Goal: Task Accomplishment & Management: Use online tool/utility

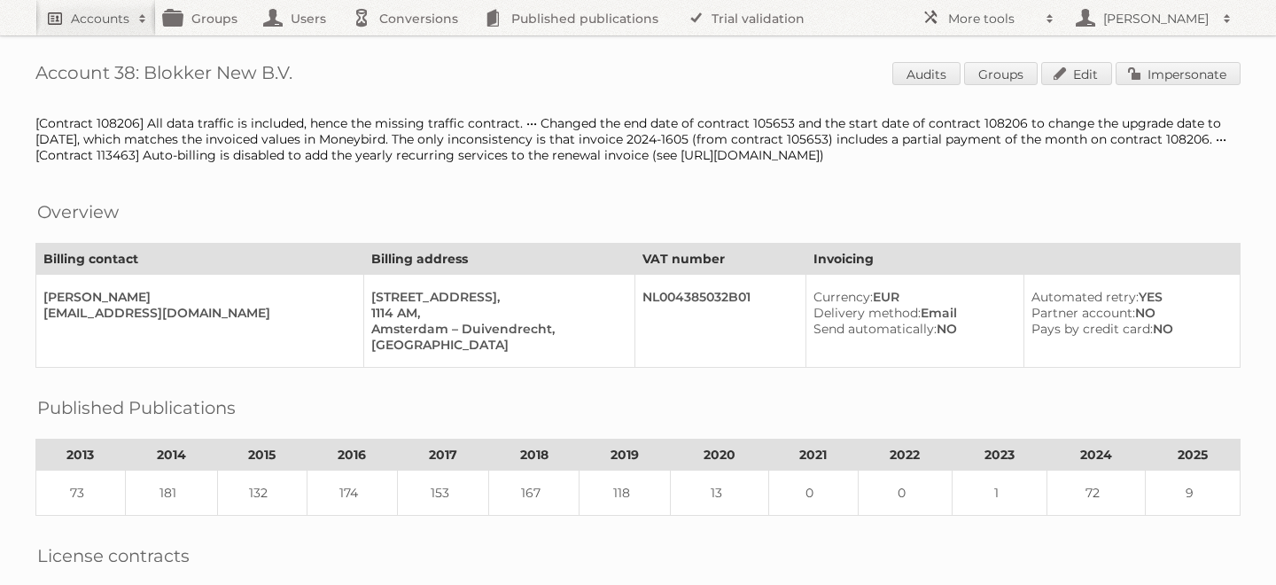
click at [78, 7] on link "Accounts" at bounding box center [95, 17] width 120 height 35
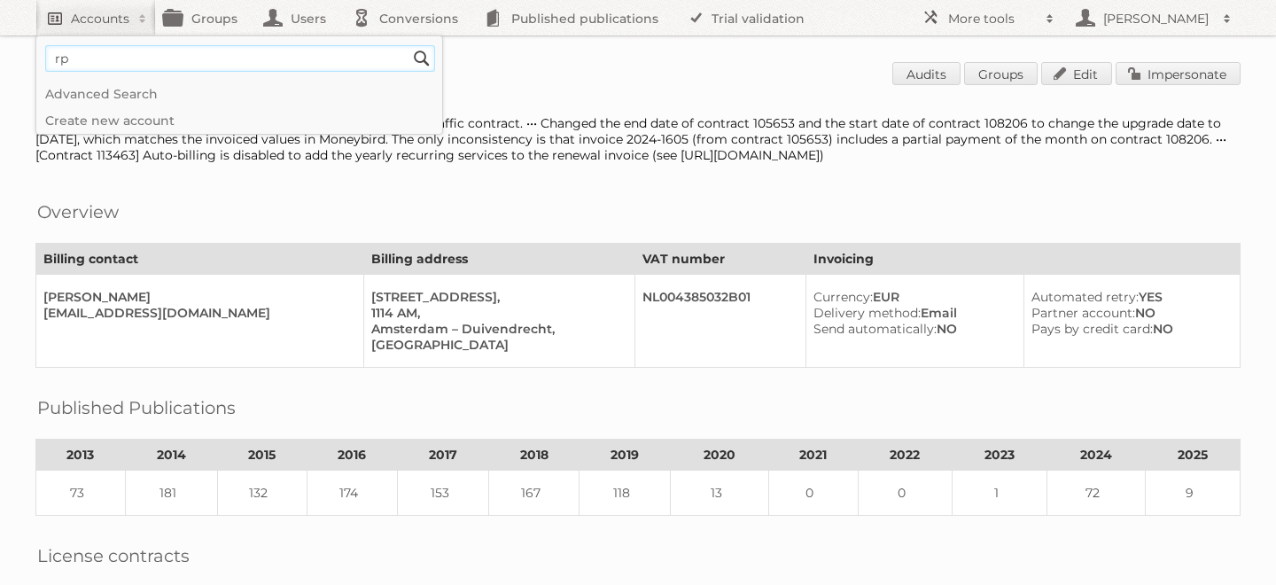
type input"] "r"
type input"] "price shoes"
click at [408, 45] on input "Search" at bounding box center [421, 58] width 27 height 27
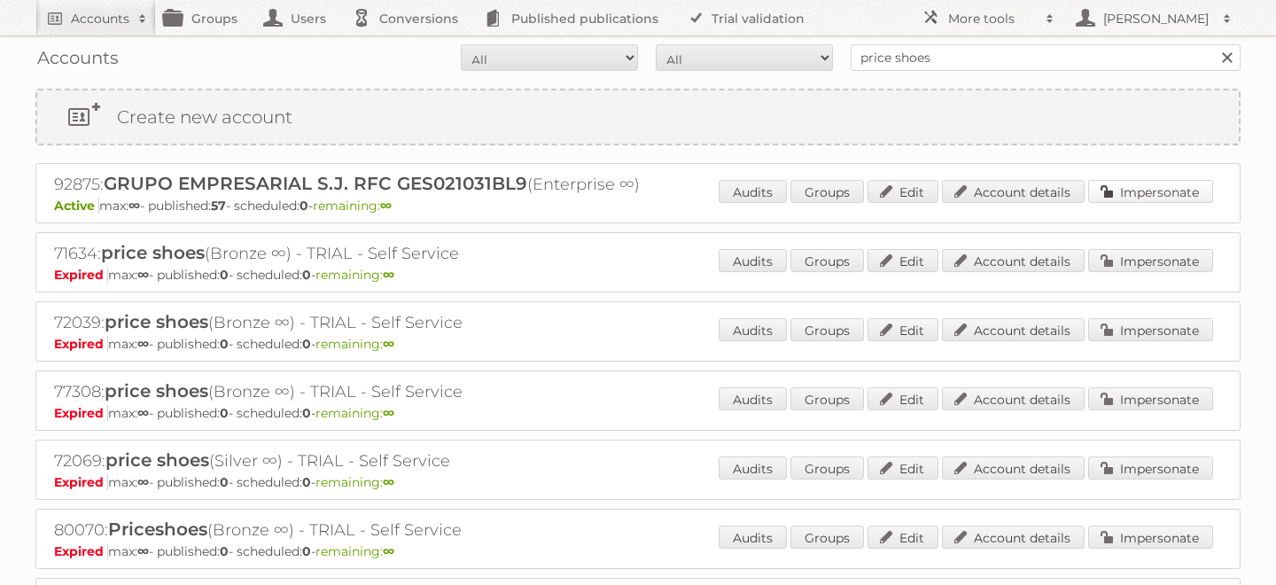
click at [1128, 191] on link "Impersonate" at bounding box center [1150, 191] width 125 height 23
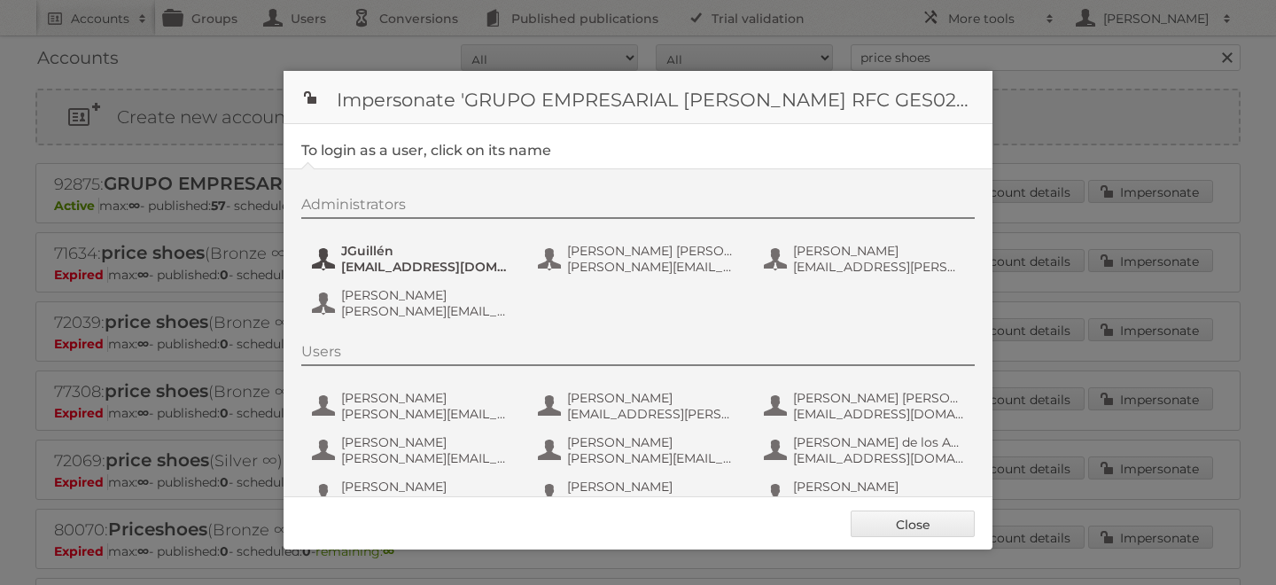
click at [361, 259] on span "jguillen@priceshoes.com" at bounding box center [427, 267] width 172 height 16
